Goal: Navigation & Orientation: Find specific page/section

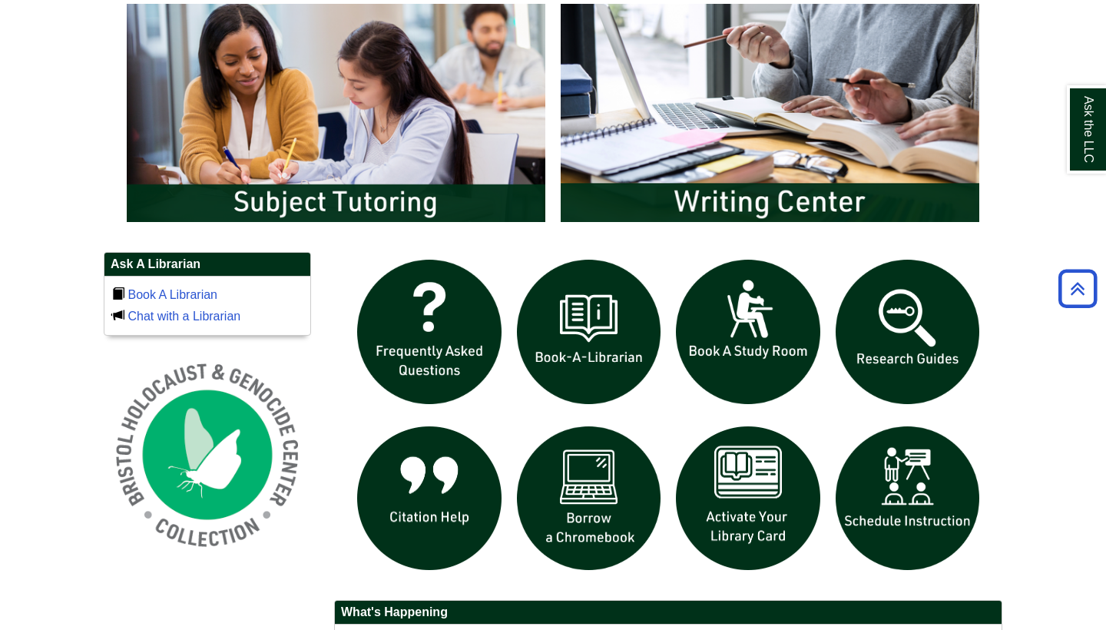
scroll to position [839, 0]
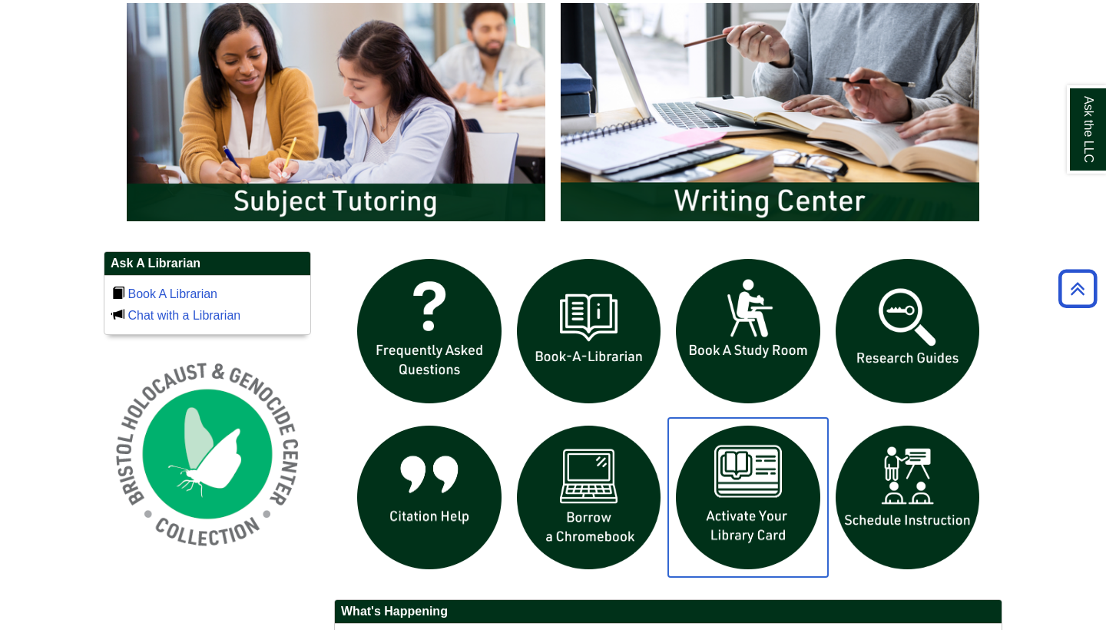
click at [758, 523] on img "slideshow" at bounding box center [748, 498] width 160 height 160
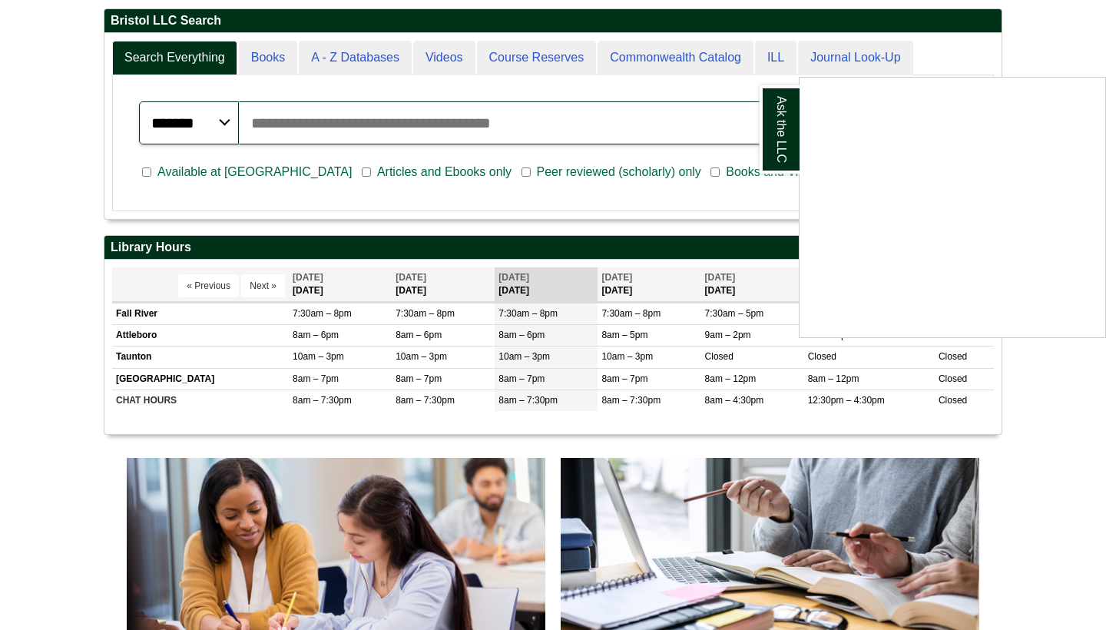
scroll to position [392, 0]
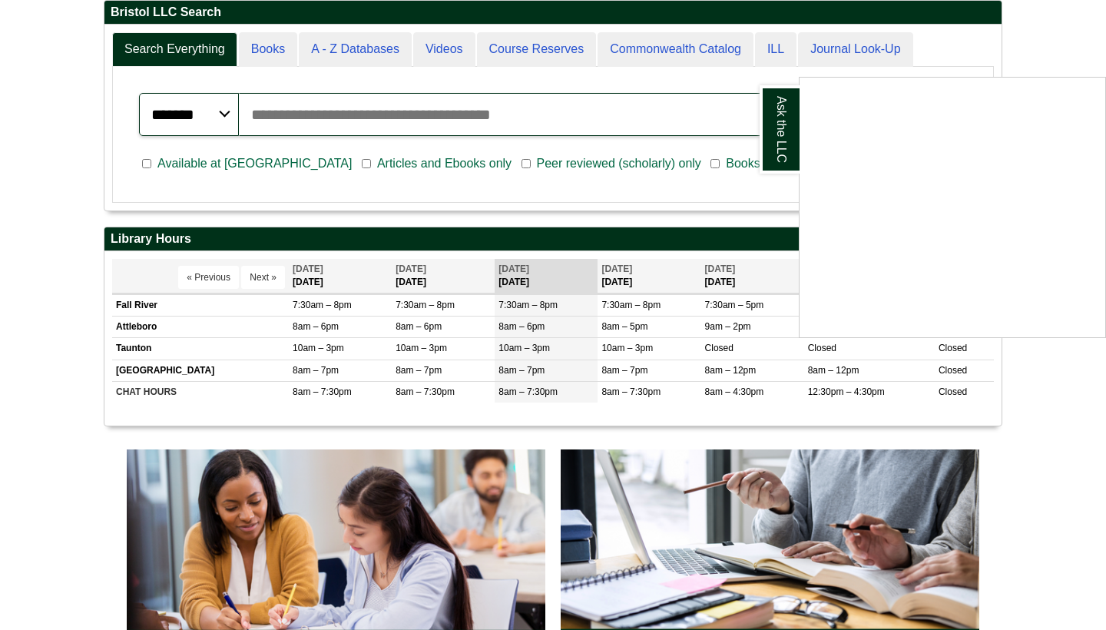
click at [1034, 49] on div "Ask the LLC" at bounding box center [553, 315] width 1106 height 630
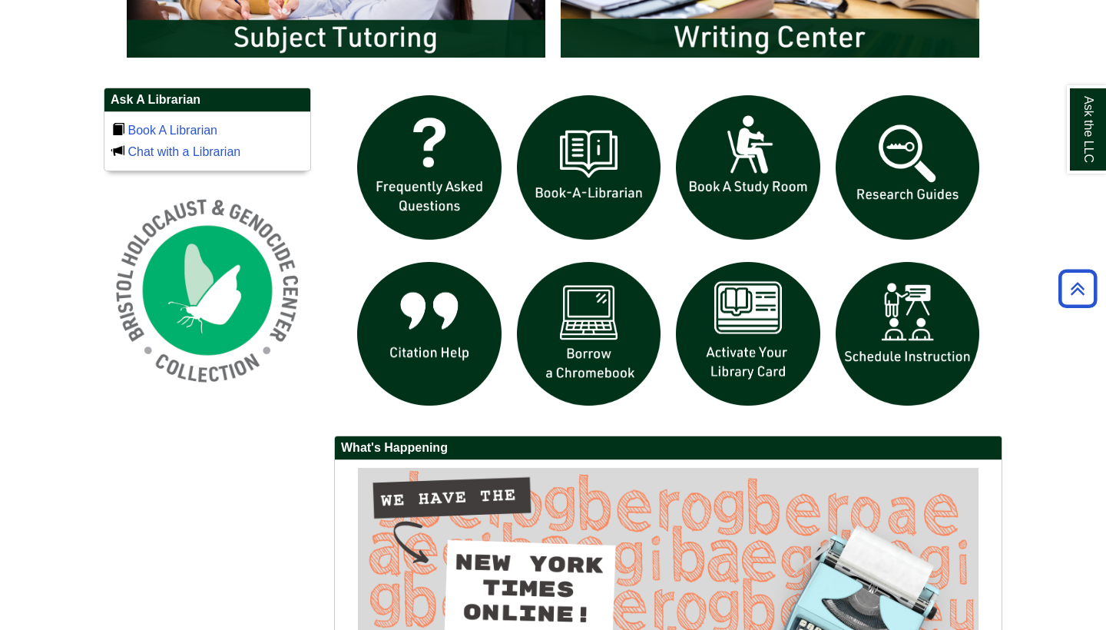
scroll to position [1009, 0]
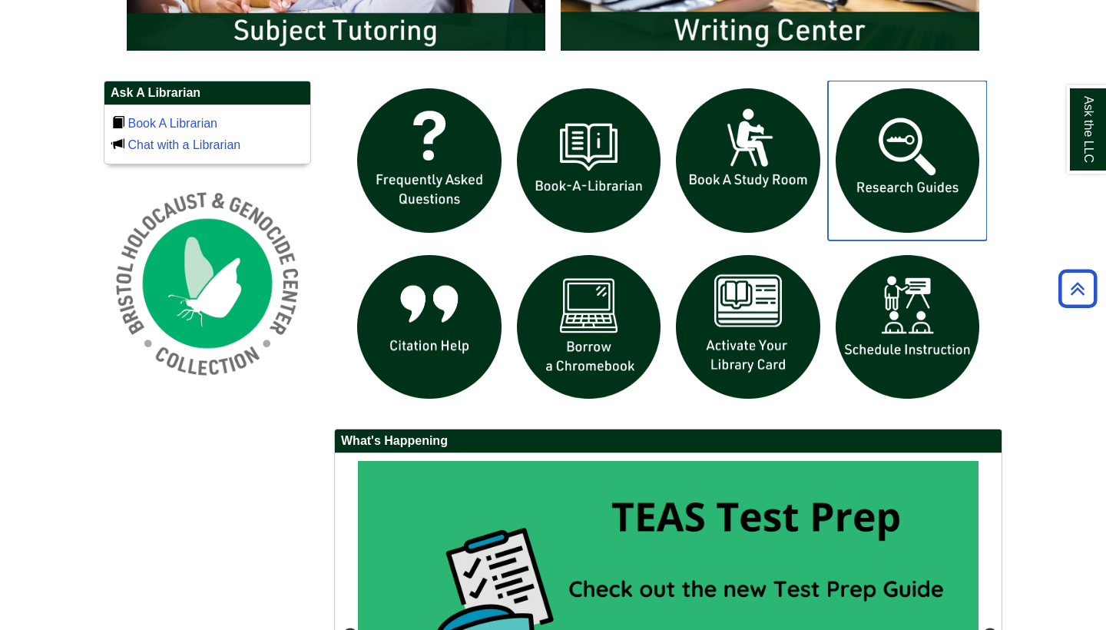
click at [900, 196] on img "slideshow" at bounding box center [908, 161] width 160 height 160
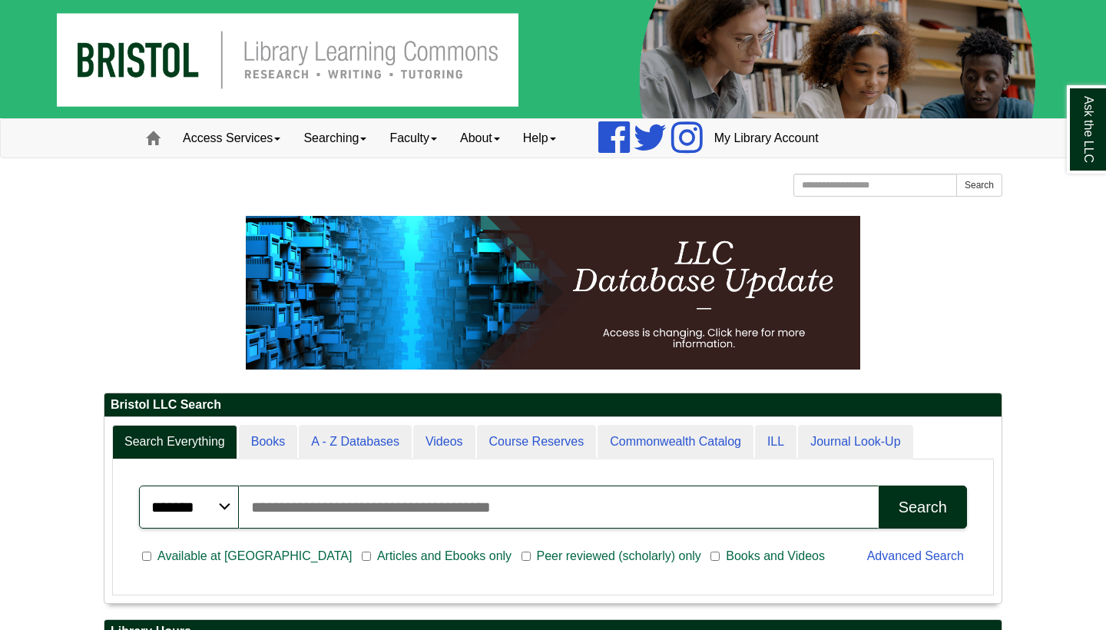
scroll to position [0, 0]
click at [268, 137] on link "Access Services" at bounding box center [231, 138] width 121 height 38
click at [253, 175] on link "Access Services Policies" at bounding box center [252, 171] width 160 height 18
click at [433, 130] on link "Faculty" at bounding box center [413, 138] width 71 height 38
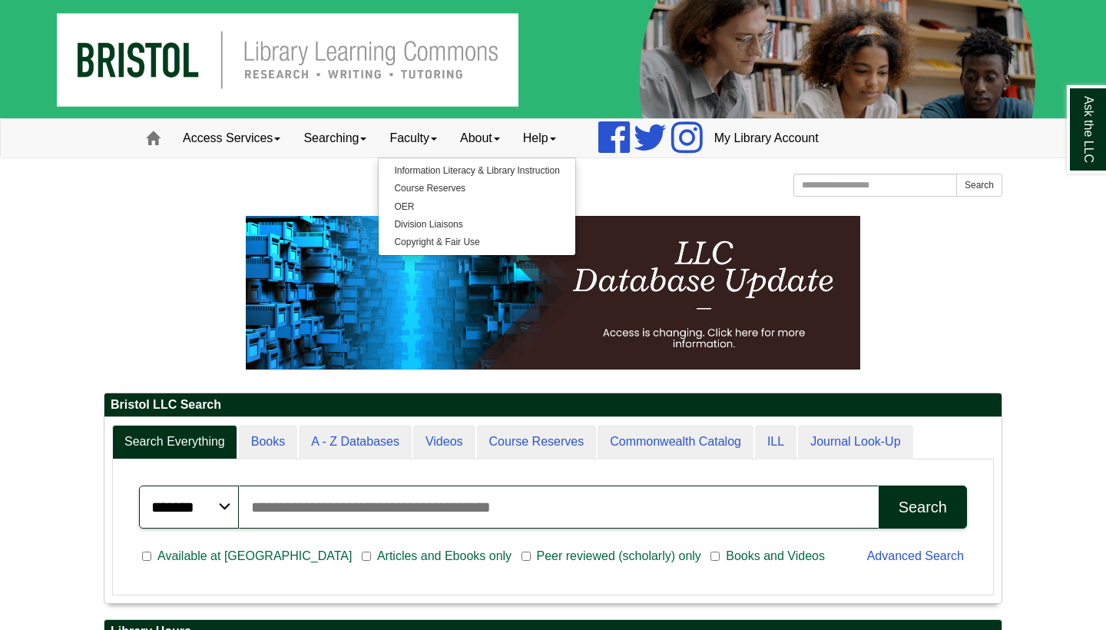
click at [313, 190] on div "Bristol Community College Bristol Community College Library Learning Commons Ho…" at bounding box center [553, 187] width 899 height 27
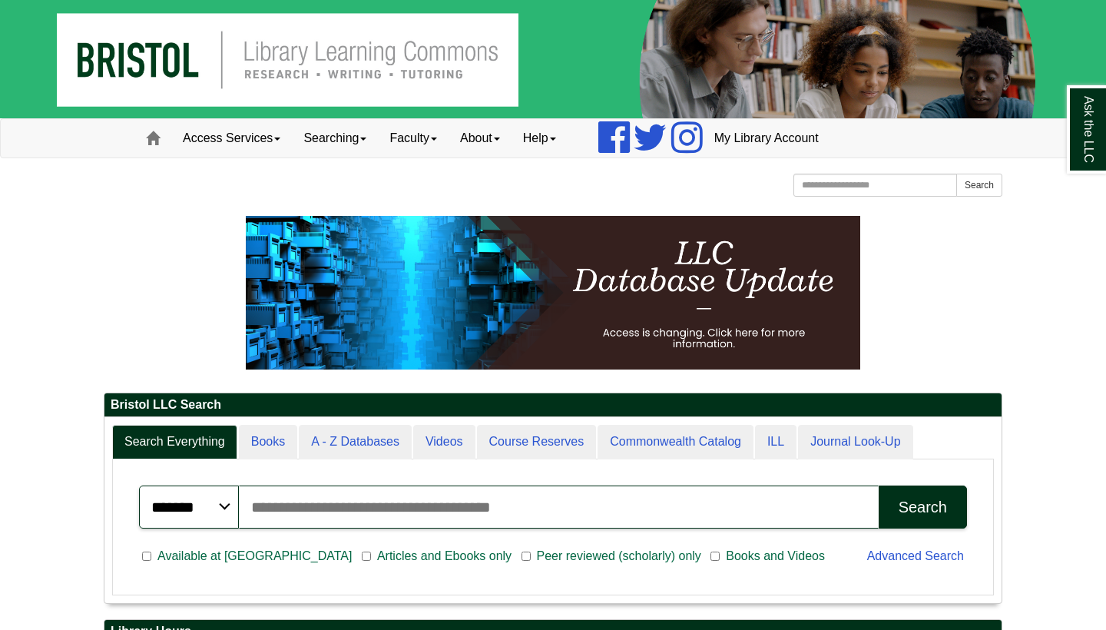
scroll to position [185, 897]
